Goal: Task Accomplishment & Management: Complete application form

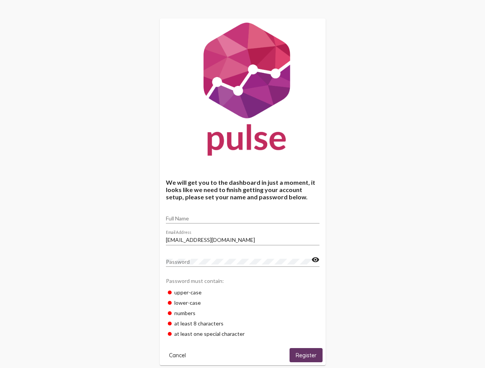
click at [242, 216] on input "Full Name" at bounding box center [242, 219] width 153 height 6
click at [242, 238] on input "[EMAIL_ADDRESS][DOMAIN_NAME]" at bounding box center [242, 240] width 153 height 6
click at [315, 260] on mat-icon "visibility" at bounding box center [315, 260] width 8 height 9
click at [177, 355] on span "Cancel" at bounding box center [177, 355] width 17 height 7
click at [306, 355] on span "Register" at bounding box center [305, 355] width 21 height 7
